Goal: Transaction & Acquisition: Purchase product/service

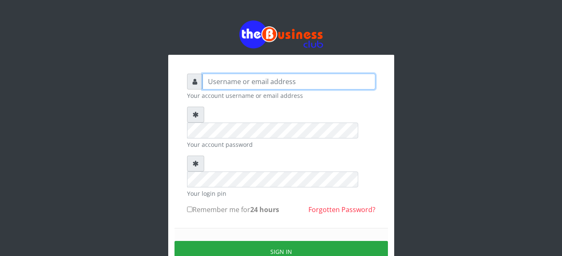
type input "Busybrain2"
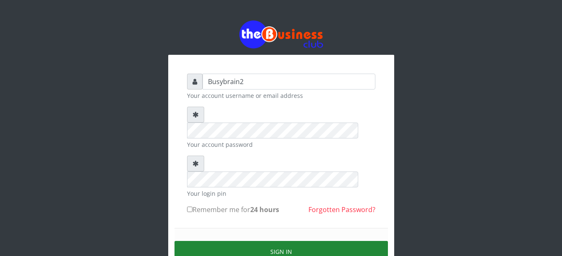
click at [215, 241] on button "Sign in" at bounding box center [281, 251] width 213 height 21
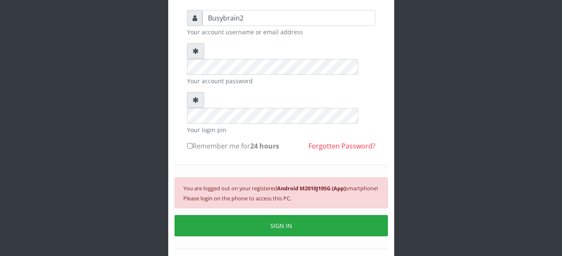
scroll to position [80, 0]
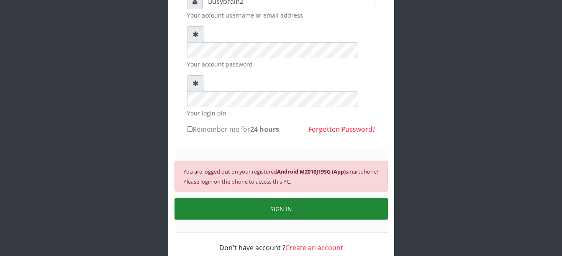
click at [267, 198] on button "SIGN IN" at bounding box center [281, 208] width 213 height 21
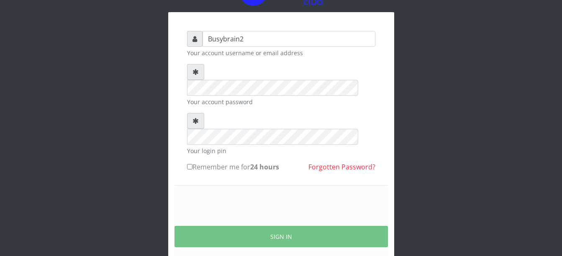
scroll to position [70, 0]
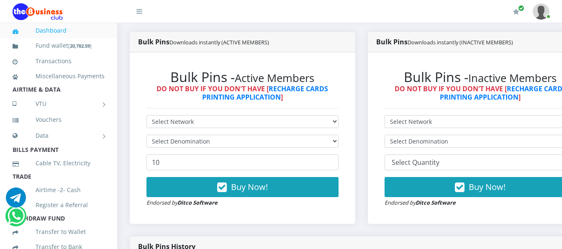
select select "MTN"
click at [147, 115] on select "Select Network MTN Globacom 9Mobile Airtel" at bounding box center [243, 121] width 192 height 13
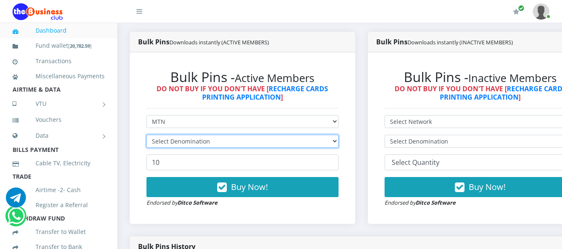
click at [183, 135] on select "Select Denomination" at bounding box center [243, 141] width 192 height 13
click at [193, 135] on select "Select Denomination" at bounding box center [243, 141] width 192 height 13
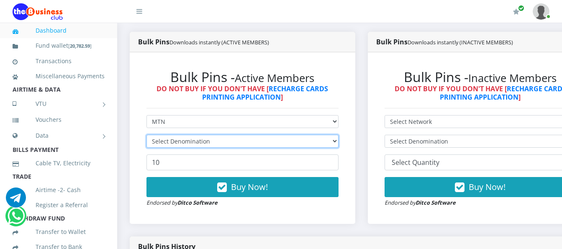
click at [193, 135] on select "Select Denomination" at bounding box center [243, 141] width 192 height 13
click at [233, 135] on select "Select Denomination" at bounding box center [243, 141] width 192 height 13
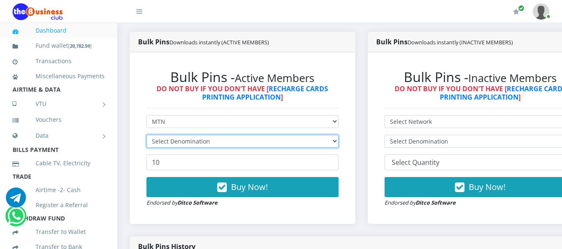
click at [233, 135] on select "Select Denomination" at bounding box center [243, 141] width 192 height 13
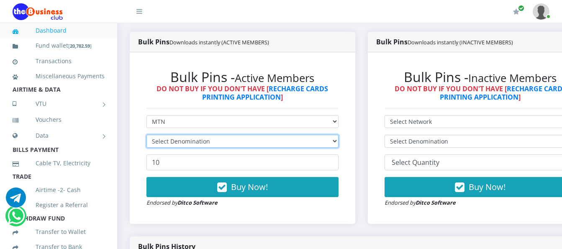
click at [233, 135] on select "Select Denomination" at bounding box center [243, 141] width 192 height 13
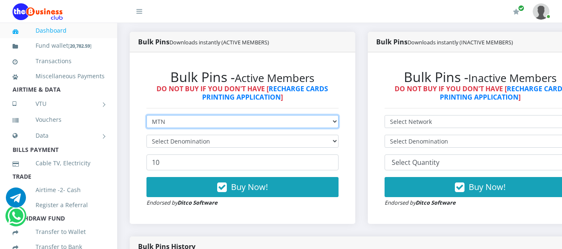
click at [305, 115] on select "Select Network MTN Globacom 9Mobile Airtel" at bounding box center [243, 121] width 192 height 13
click at [147, 115] on select "Select Network MTN Globacom 9Mobile Airtel" at bounding box center [243, 121] width 192 height 13
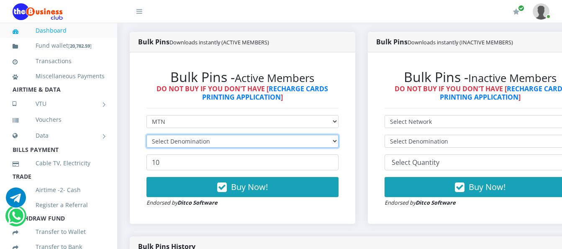
click at [306, 135] on select "Select Denomination" at bounding box center [243, 141] width 192 height 13
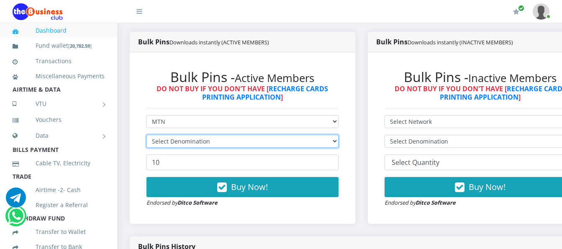
click at [306, 135] on select "Select Denomination" at bounding box center [243, 141] width 192 height 13
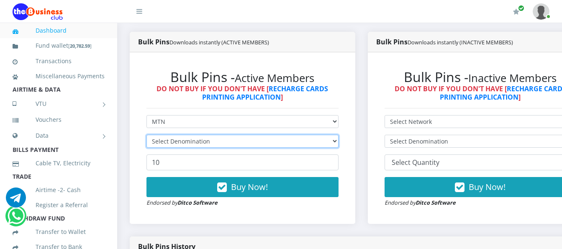
click at [306, 135] on select "Select Denomination" at bounding box center [243, 141] width 192 height 13
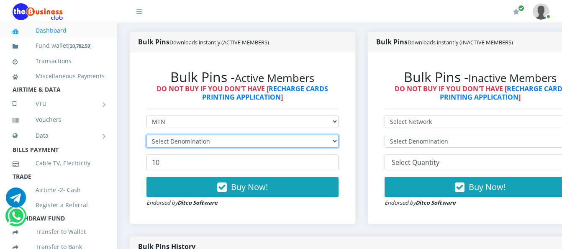
click at [306, 135] on select "Select Denomination" at bounding box center [243, 141] width 192 height 13
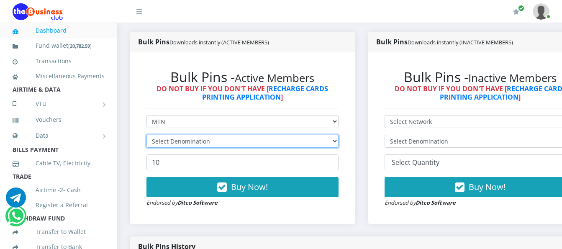
click at [306, 135] on select "Select Denomination" at bounding box center [243, 141] width 192 height 13
drag, startPoint x: 306, startPoint y: 132, endPoint x: 342, endPoint y: 131, distance: 36.0
click at [339, 135] on select "Select Denomination" at bounding box center [243, 141] width 192 height 13
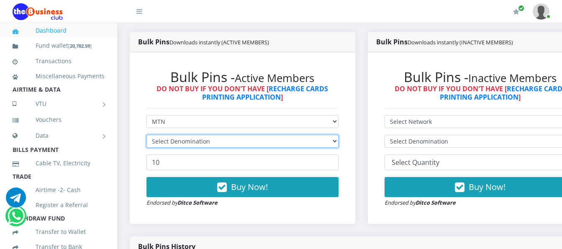
click at [339, 135] on select "Select Denomination" at bounding box center [243, 141] width 192 height 13
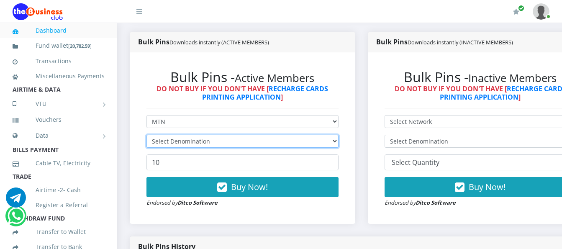
click at [339, 135] on select "Select Denomination" at bounding box center [243, 141] width 192 height 13
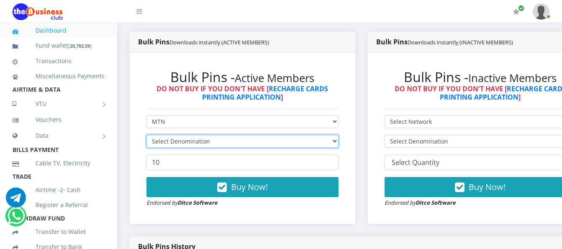
click at [339, 135] on select "Select Denomination" at bounding box center [243, 141] width 192 height 13
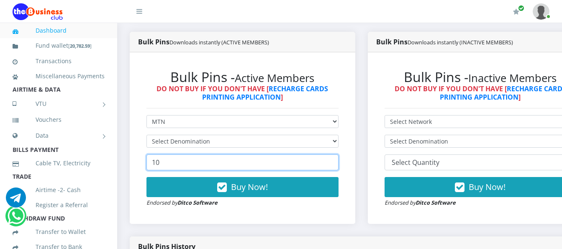
click at [310, 154] on input "10" at bounding box center [243, 162] width 192 height 16
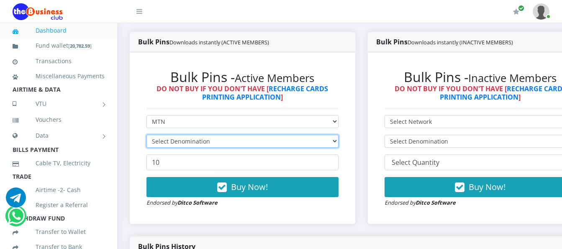
click at [319, 135] on select "Select Denomination" at bounding box center [243, 141] width 192 height 13
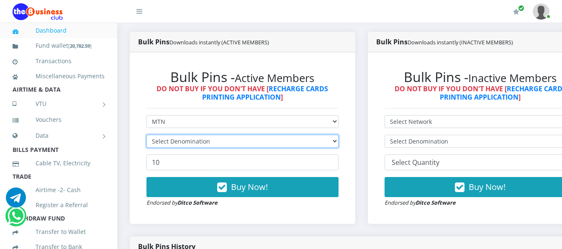
click at [319, 135] on select "Select Denomination" at bounding box center [243, 141] width 192 height 13
click at [320, 135] on select "Select Denomination" at bounding box center [243, 141] width 192 height 13
drag, startPoint x: 320, startPoint y: 131, endPoint x: 321, endPoint y: 135, distance: 4.4
click at [321, 135] on select "Select Denomination" at bounding box center [243, 141] width 192 height 13
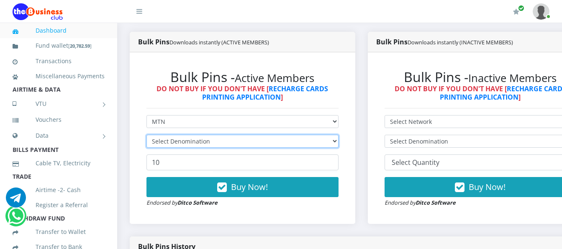
click at [322, 139] on select "Select Denomination" at bounding box center [243, 141] width 192 height 13
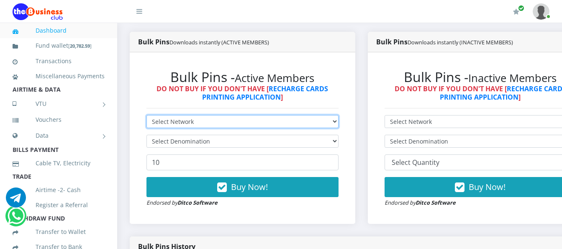
drag, startPoint x: 0, startPoint y: 0, endPoint x: 266, endPoint y: 111, distance: 288.2
click at [266, 115] on select "Select Network MTN Globacom 9Mobile Airtel" at bounding box center [243, 121] width 192 height 13
select select "MTN"
click at [147, 115] on select "Select Network MTN Globacom 9Mobile Airtel" at bounding box center [243, 121] width 192 height 13
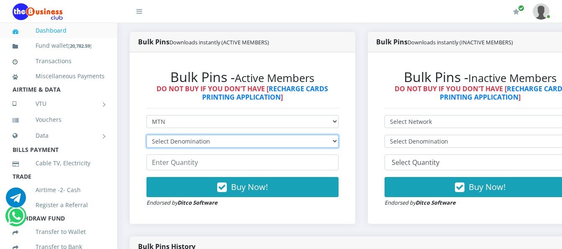
click at [268, 135] on select "Select Denomination MTN NGN100 - ₦96.99 MTN NGN200 - ₦193.98 MTN NGN400 - ₦387.…" at bounding box center [243, 141] width 192 height 13
select select "969.9-1000"
click at [147, 135] on select "Select Denomination MTN NGN100 - ₦96.99 MTN NGN200 - ₦193.98 MTN NGN400 - ₦387.…" at bounding box center [243, 141] width 192 height 13
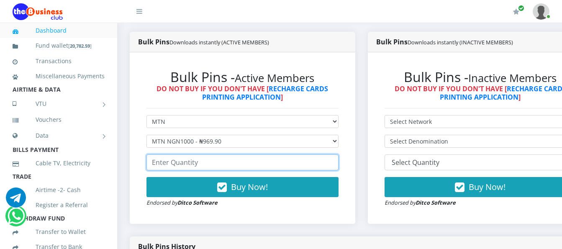
click at [223, 158] on input "number" at bounding box center [243, 162] width 192 height 16
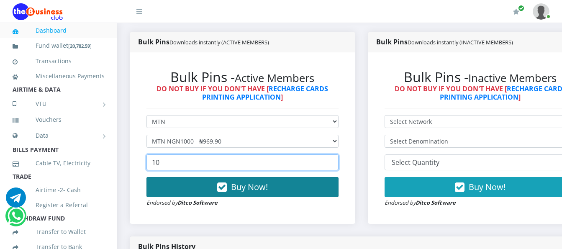
type input "10"
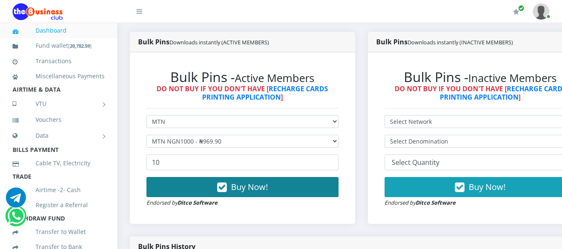
click at [231, 183] on button "Buy Now!" at bounding box center [243, 187] width 192 height 20
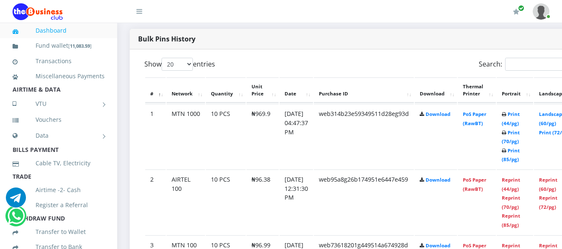
scroll to position [427, 0]
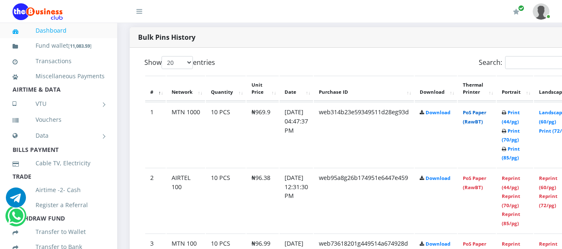
click at [486, 109] on link "PoS Paper (RawBT)" at bounding box center [474, 116] width 23 height 15
